Goal: Information Seeking & Learning: Check status

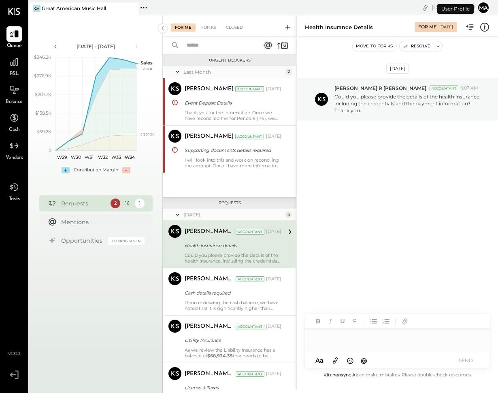
scroll to position [21, 0]
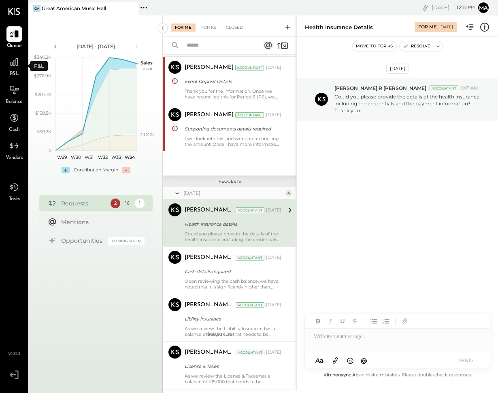
click at [17, 72] on span "P&L" at bounding box center [14, 73] width 9 height 7
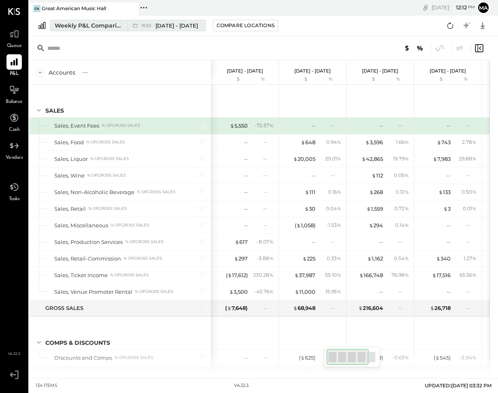
click at [178, 26] on span "[DATE] - [DATE]" at bounding box center [176, 26] width 42 height 8
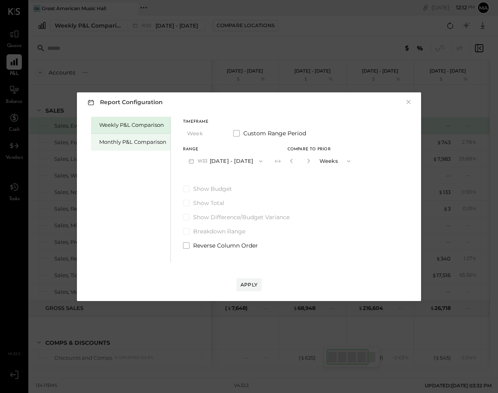
click at [130, 141] on div "Monthly P&L Comparison" at bounding box center [132, 142] width 67 height 8
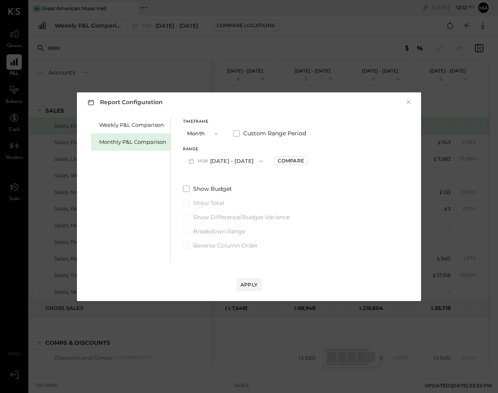
click at [208, 132] on button "Month" at bounding box center [203, 133] width 40 height 15
click at [119, 167] on div "Weekly P&L Comparison Monthly P&L Comparison" at bounding box center [131, 189] width 80 height 145
click at [240, 154] on button "M08 [DATE] - [DATE]" at bounding box center [225, 160] width 85 height 15
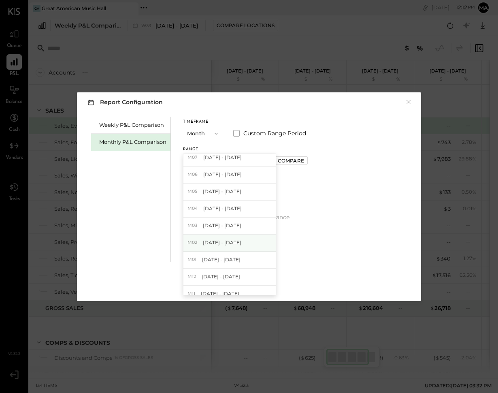
scroll to position [22, 0]
click at [238, 175] on span "[DATE] - [DATE]" at bounding box center [222, 173] width 38 height 7
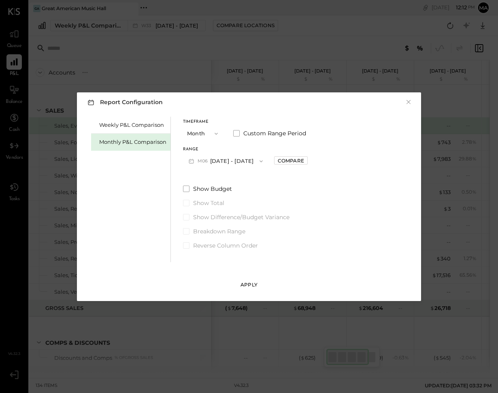
click at [248, 285] on div "Apply" at bounding box center [248, 284] width 17 height 7
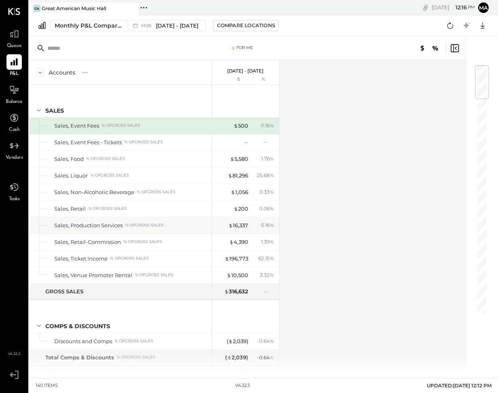
scroll to position [204, 0]
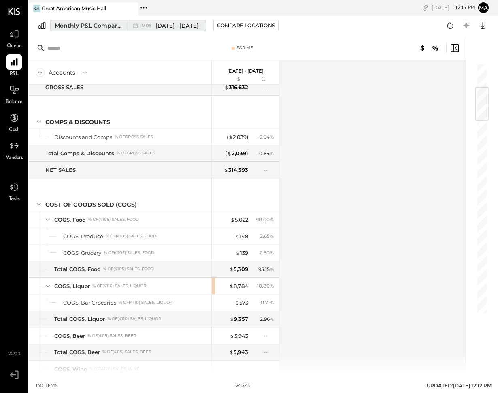
click at [180, 21] on div "M06 [DATE] - [DATE]" at bounding box center [164, 25] width 74 height 11
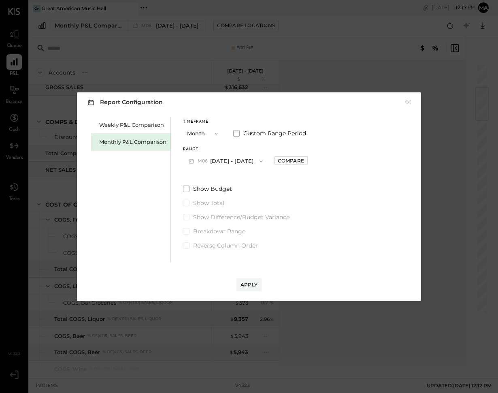
click at [226, 161] on button "M06 [DATE] - [DATE]" at bounding box center [225, 160] width 85 height 15
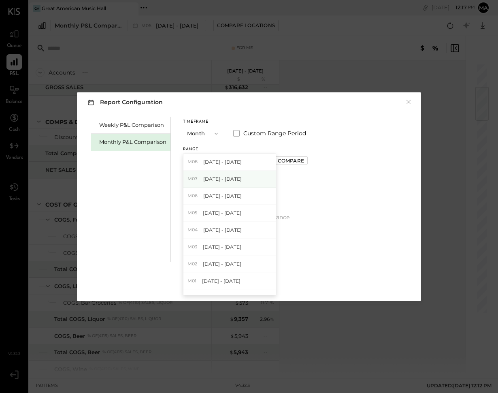
click at [226, 178] on span "[DATE] - [DATE]" at bounding box center [222, 178] width 38 height 7
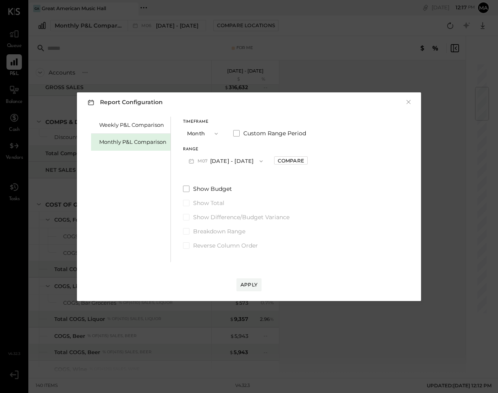
click at [252, 284] on div "Apply" at bounding box center [248, 284] width 17 height 7
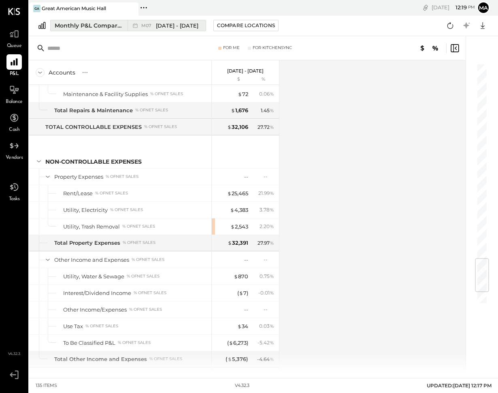
scroll to position [1637, 0]
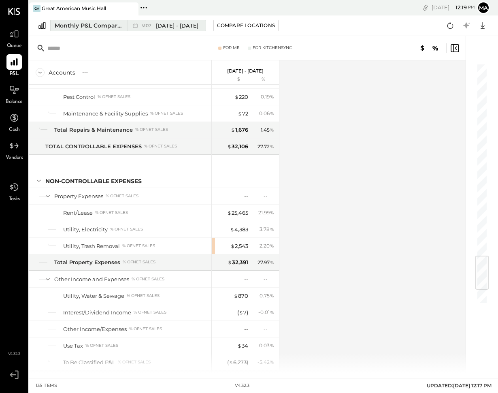
click at [169, 25] on span "[DATE] - [DATE]" at bounding box center [177, 26] width 42 height 8
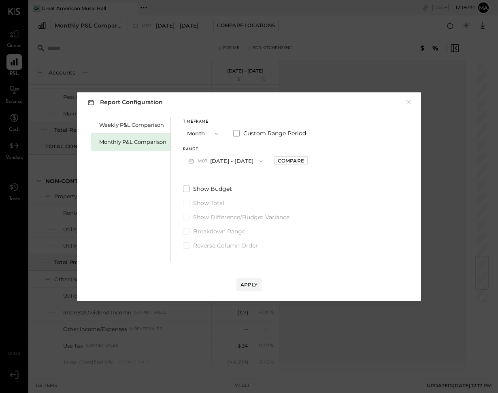
click at [238, 158] on button "M07 [DATE] - [DATE]" at bounding box center [225, 160] width 85 height 15
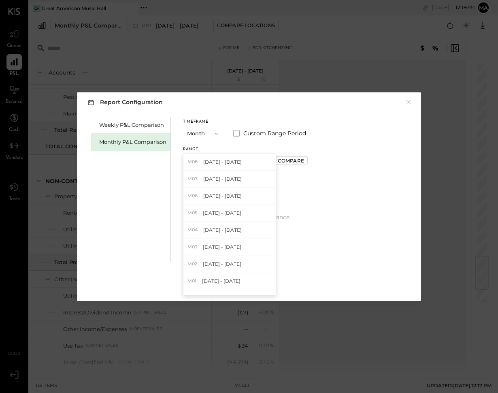
click at [229, 215] on span "[DATE] - [DATE]" at bounding box center [222, 212] width 38 height 7
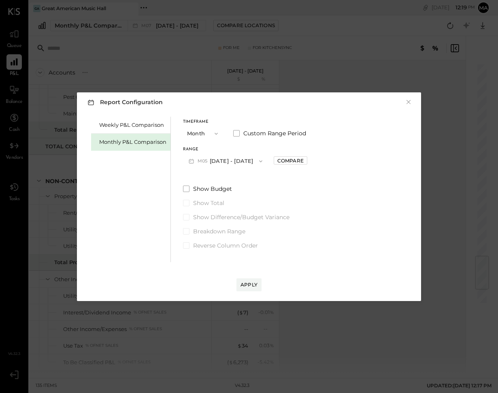
drag, startPoint x: 253, startPoint y: 288, endPoint x: 255, endPoint y: 278, distance: 9.9
click at [253, 288] on div "Apply" at bounding box center [248, 284] width 17 height 7
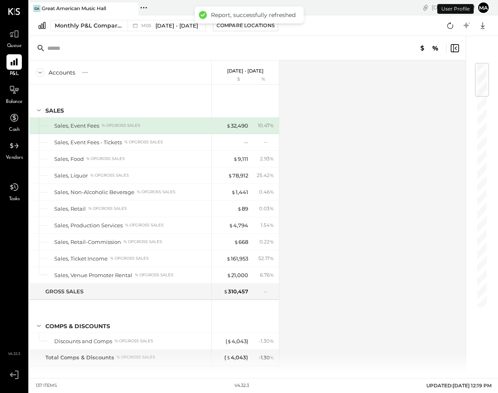
scroll to position [1786, 0]
